Goal: Find specific page/section

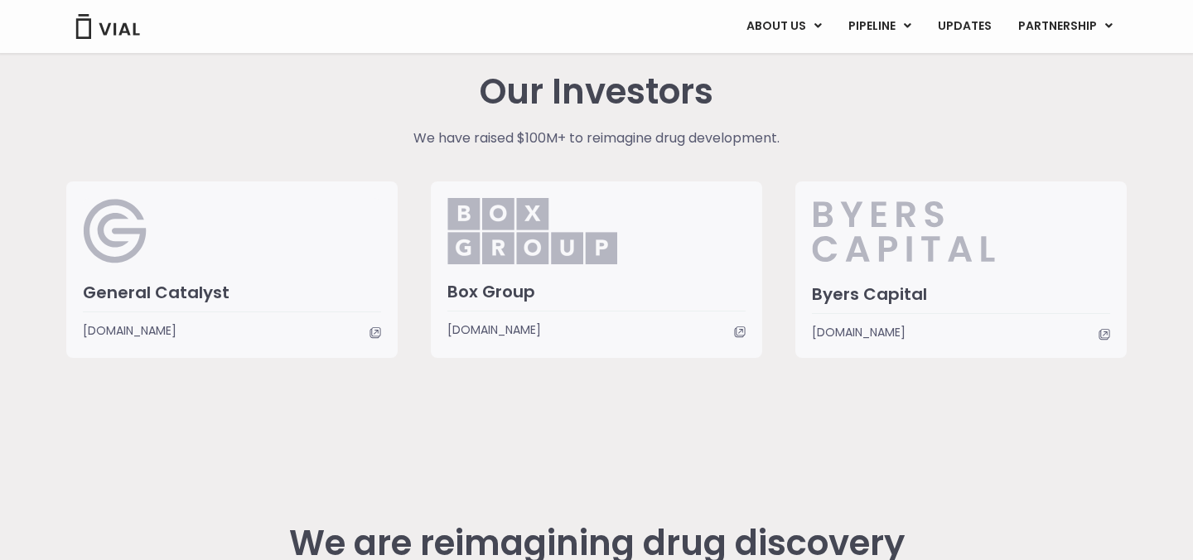
scroll to position [3861, 0]
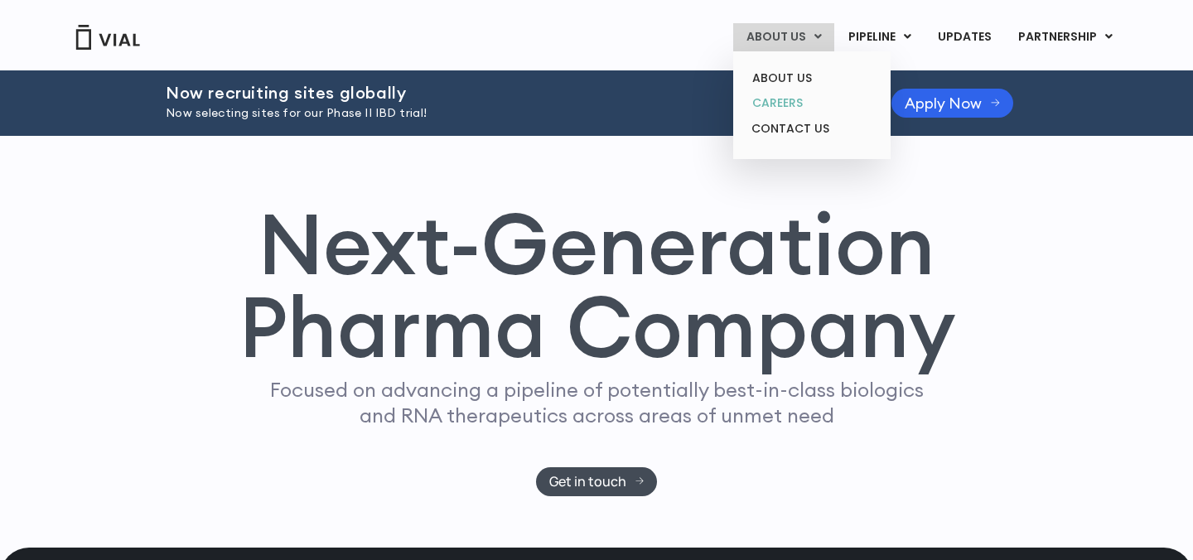
click at [793, 104] on link "CAREERS" at bounding box center [811, 103] width 145 height 26
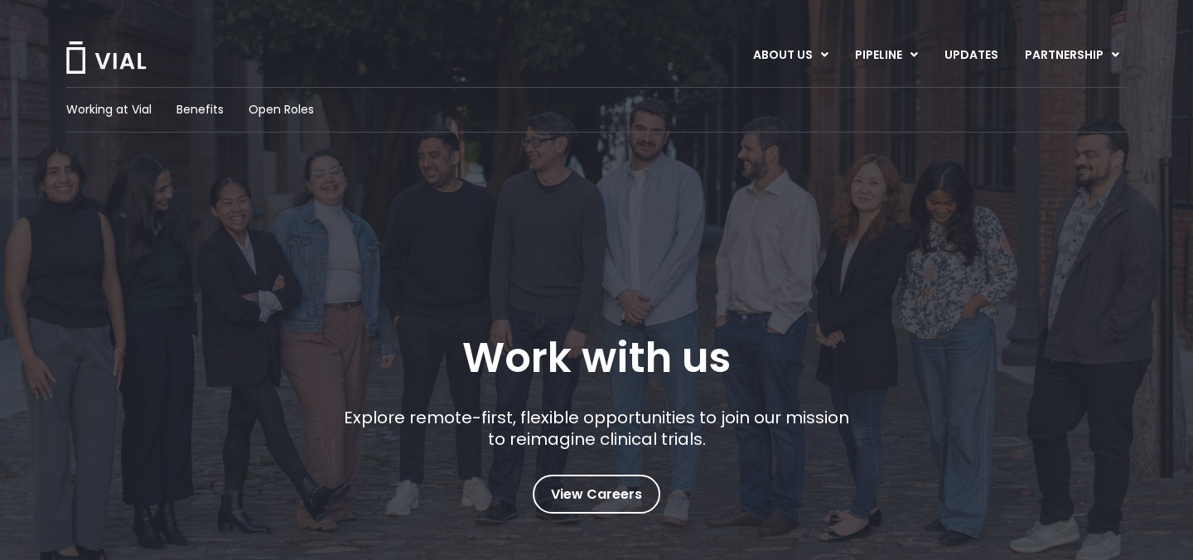
click at [294, 120] on div "Working at Vial Benefits Open Roles" at bounding box center [596, 110] width 1060 height 46
click at [296, 113] on span "Open Roles" at bounding box center [281, 109] width 65 height 17
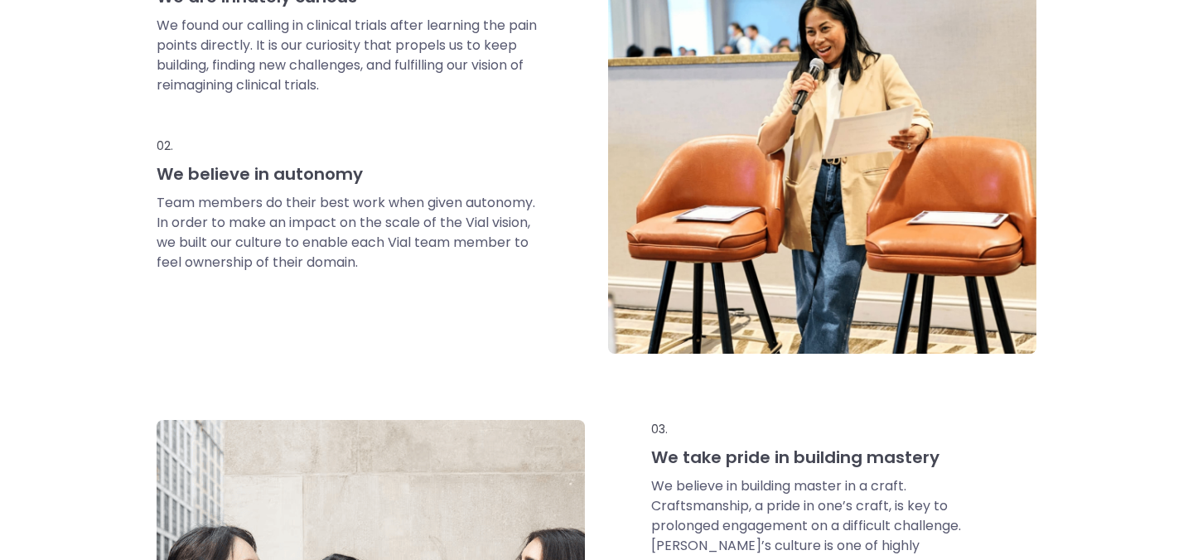
scroll to position [872, 0]
